Goal: Check status: Check status

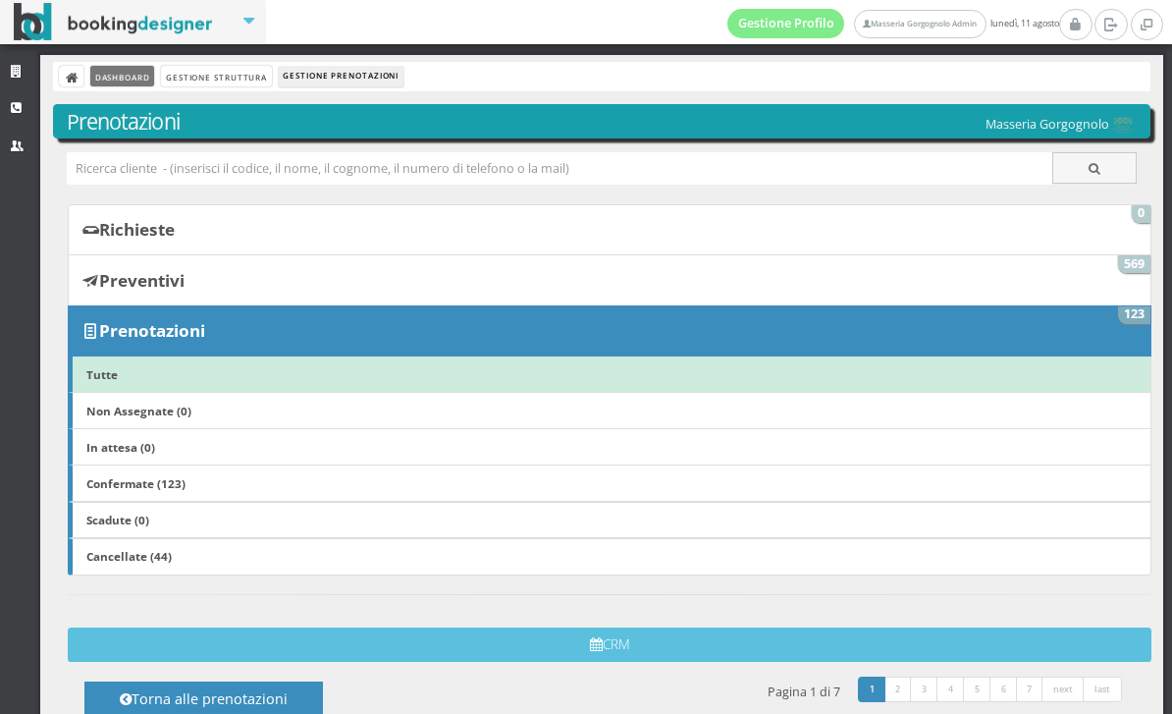
click at [133, 73] on link "Dashboard" at bounding box center [122, 76] width 64 height 21
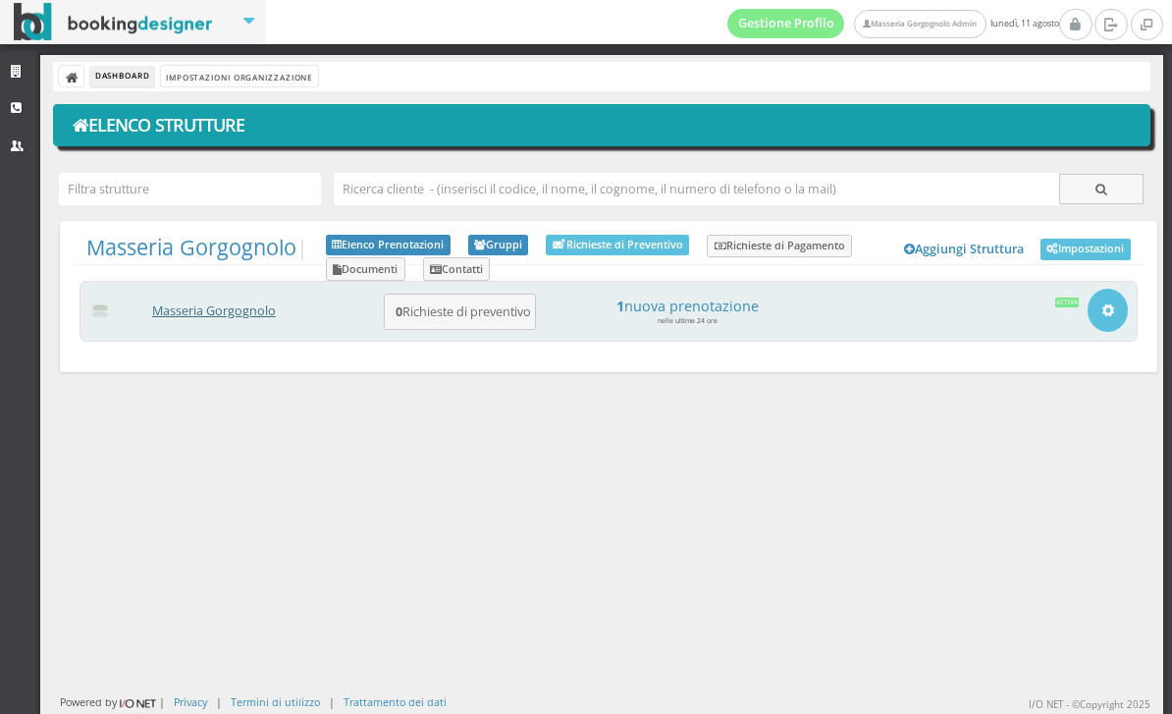
click at [222, 318] on link "Masseria Gorgognolo" at bounding box center [214, 310] width 124 height 17
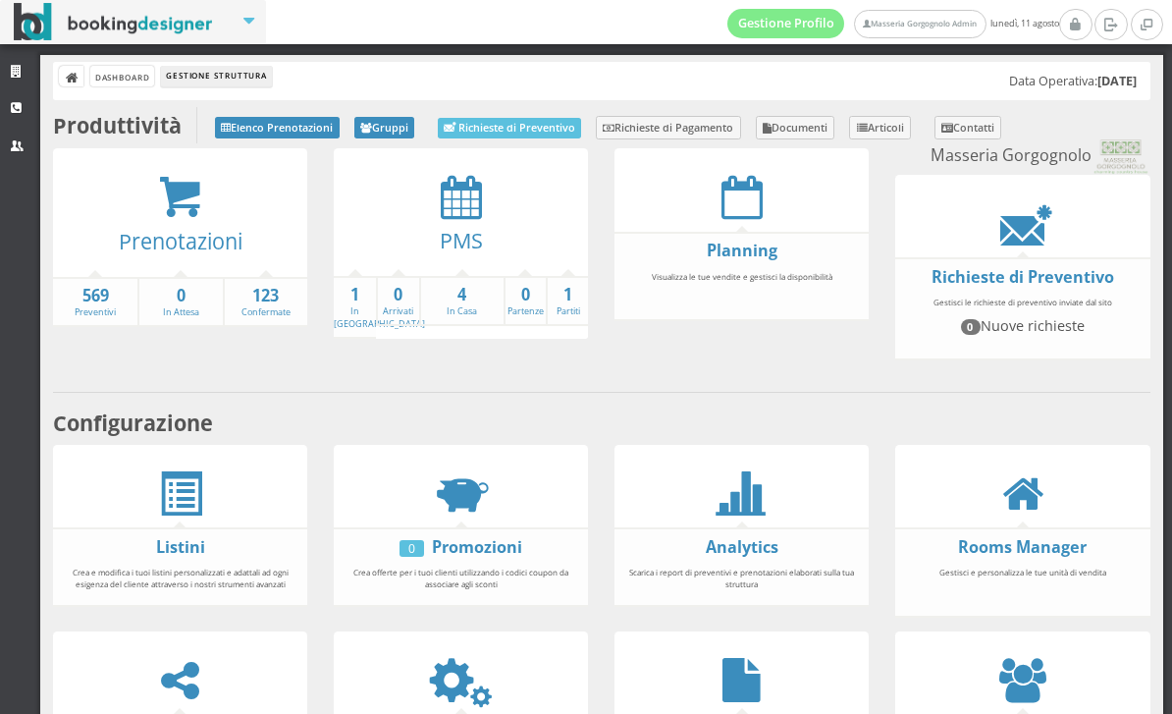
click at [769, 210] on div at bounding box center [742, 197] width 254 height 44
click at [728, 192] on icon at bounding box center [742, 197] width 41 height 44
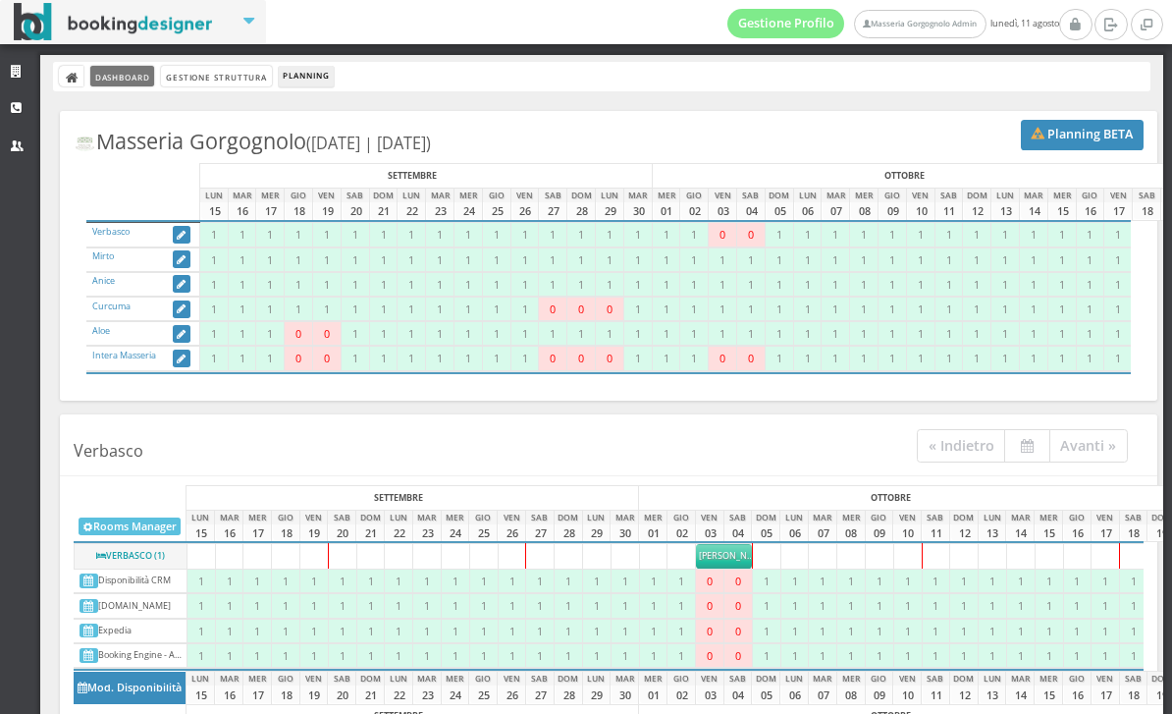
click at [139, 67] on link "Dashboard" at bounding box center [122, 76] width 64 height 21
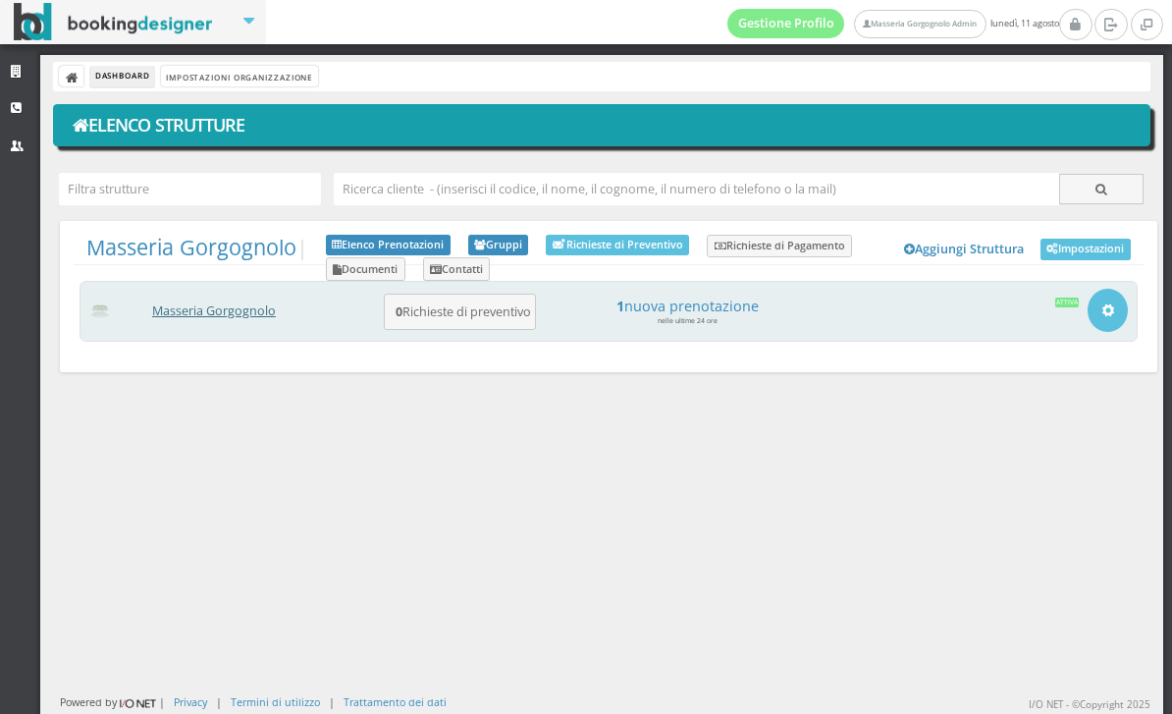
click at [165, 319] on link "Masseria Gorgognolo" at bounding box center [214, 310] width 124 height 17
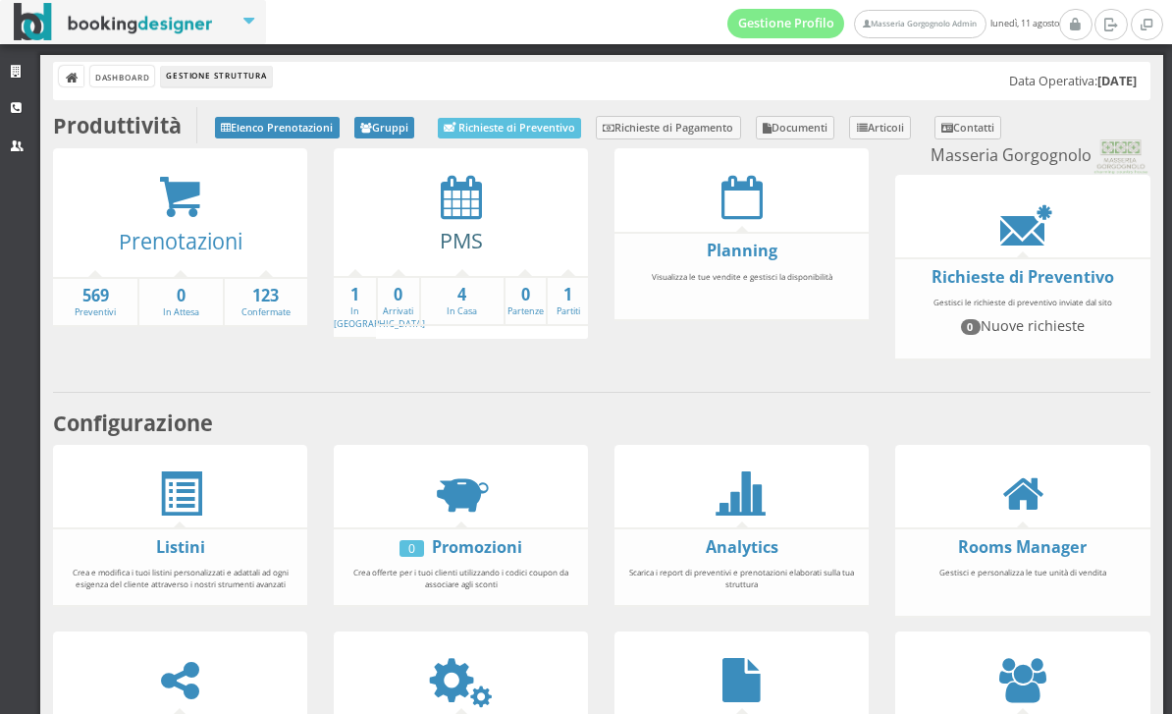
click at [454, 226] on link "PMS" at bounding box center [461, 240] width 43 height 28
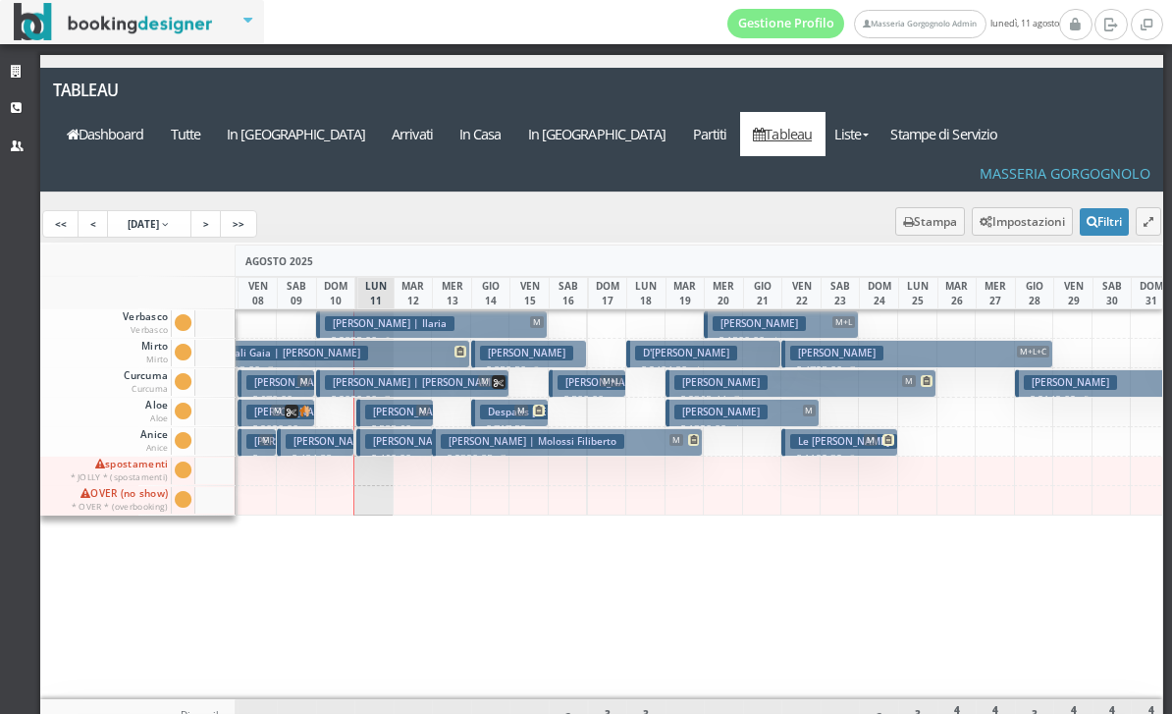
scroll to position [0, 82]
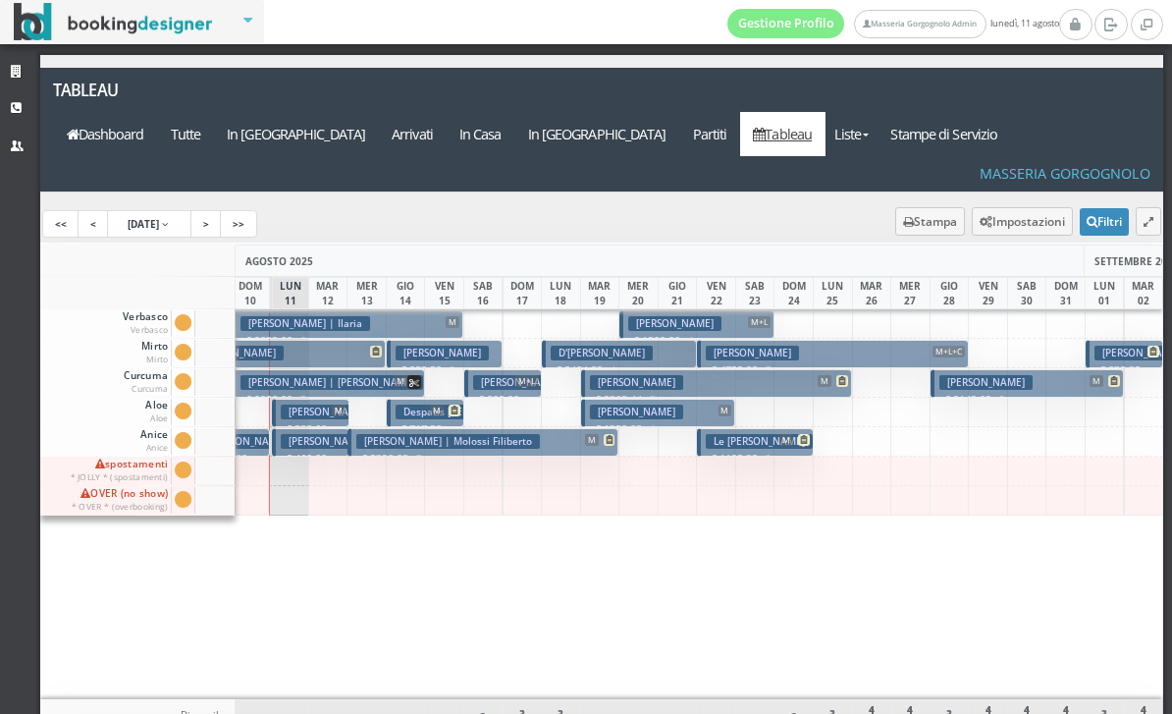
click at [511, 375] on h3 "Ema Amici" at bounding box center [519, 382] width 93 height 15
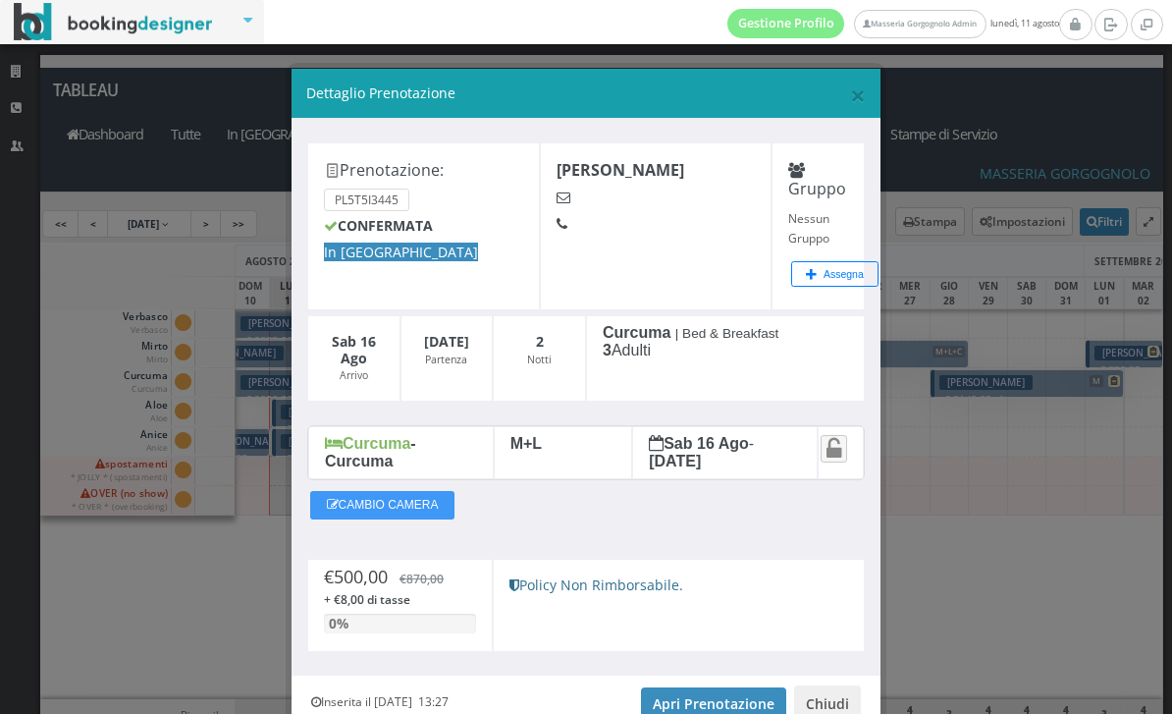
click at [862, 105] on span "×" at bounding box center [858, 95] width 16 height 37
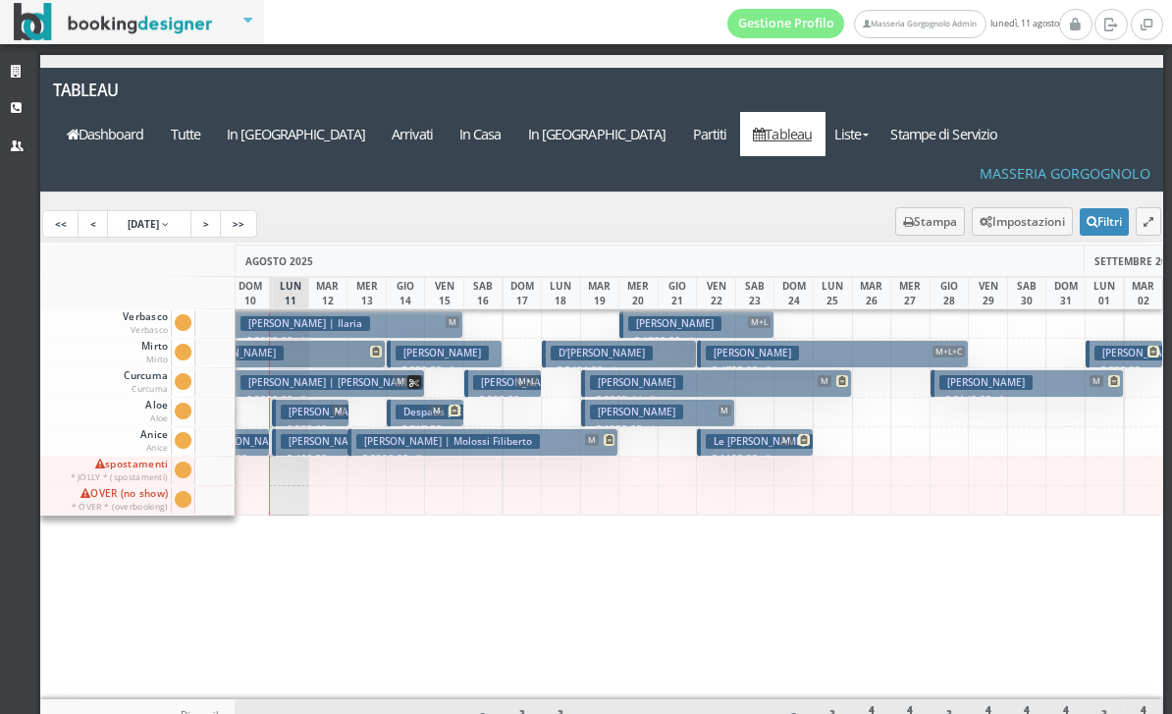
click at [502, 375] on h3 "Ema Amici" at bounding box center [519, 382] width 93 height 15
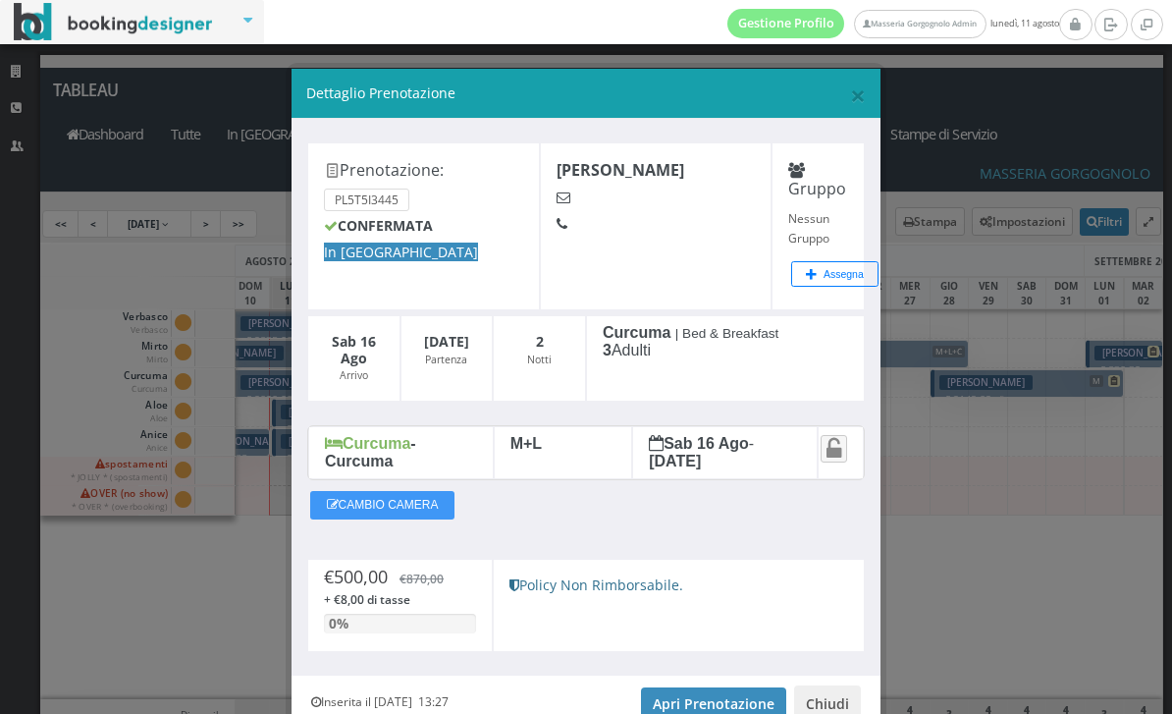
click at [859, 98] on span "×" at bounding box center [858, 95] width 16 height 37
